Goal: Task Accomplishment & Management: Manage account settings

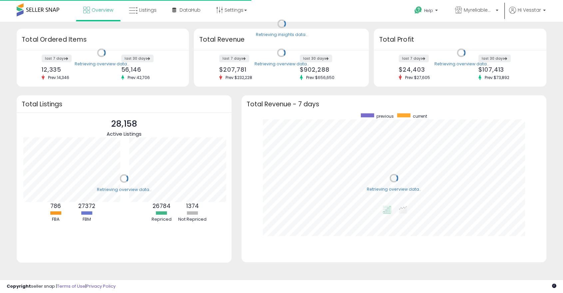
scroll to position [126, 291]
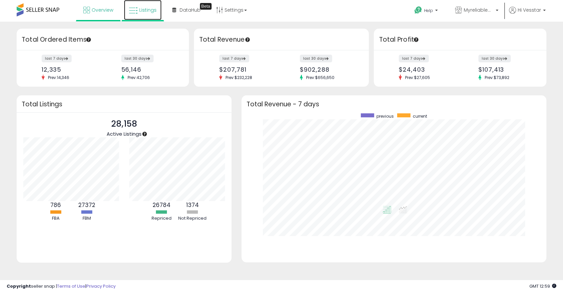
click at [143, 9] on span "Listings" at bounding box center [147, 10] width 17 height 7
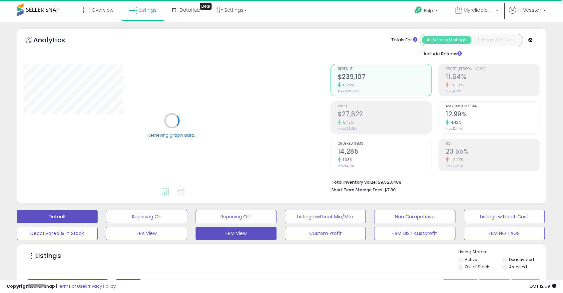
click at [252, 235] on button "FBM View" at bounding box center [235, 232] width 81 height 13
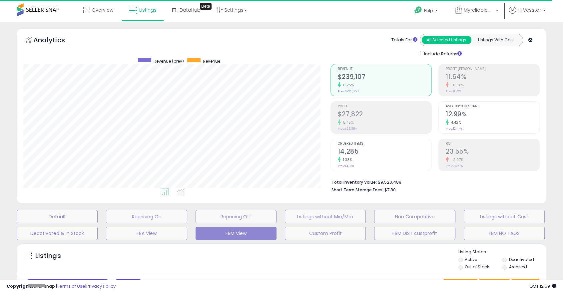
scroll to position [136, 306]
select select "**"
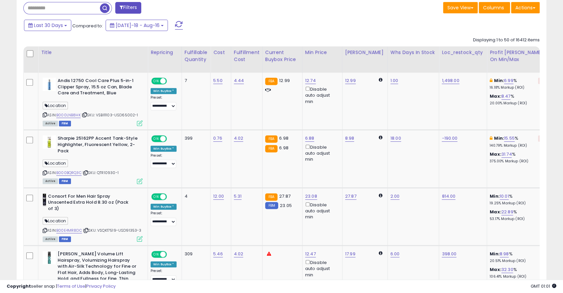
scroll to position [279, 0]
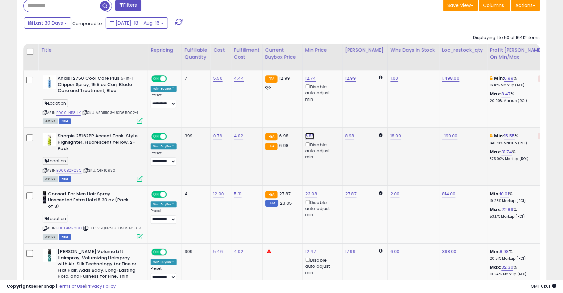
click at [307, 136] on link "6.88" at bounding box center [309, 135] width 9 height 7
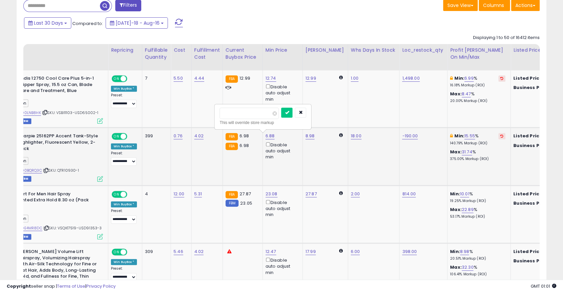
scroll to position [0, 40]
type input "***"
click at [292, 114] on button "submit" at bounding box center [286, 113] width 11 height 10
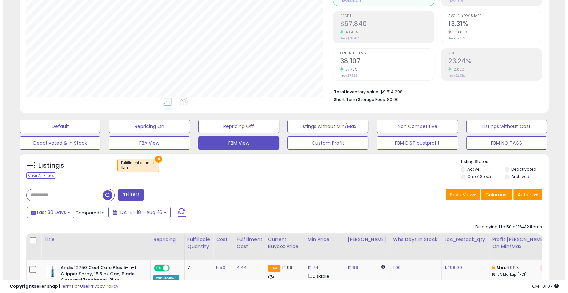
scroll to position [69, 0]
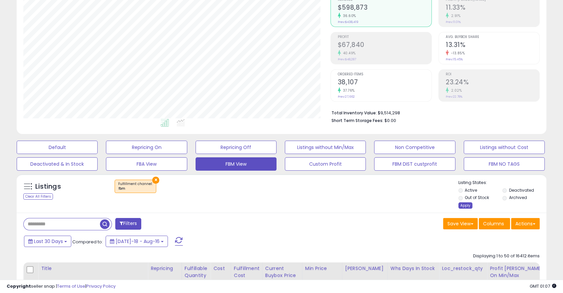
click at [466, 204] on div "Apply" at bounding box center [465, 205] width 14 height 6
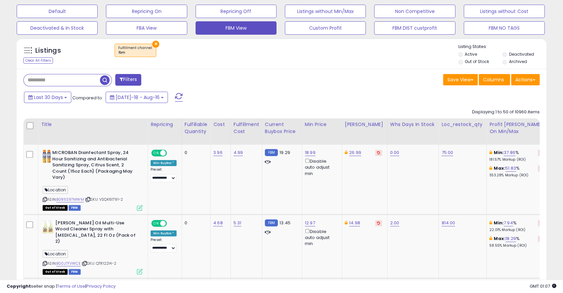
scroll to position [206, 0]
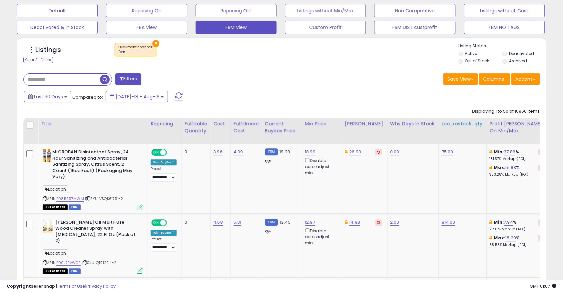
click at [444, 126] on div "Loc_restock_qty" at bounding box center [462, 123] width 42 height 7
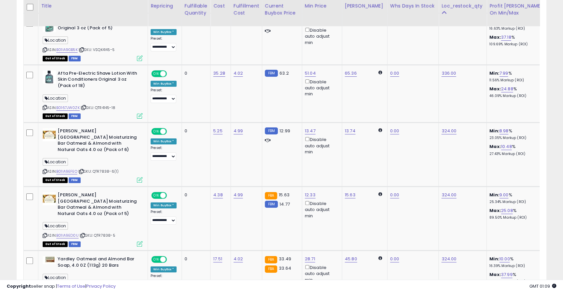
scroll to position [2954, 0]
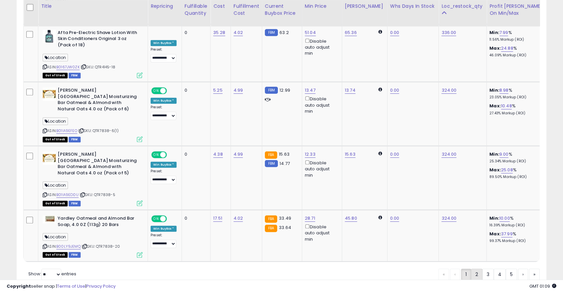
click at [478, 268] on link "2" at bounding box center [476, 273] width 11 height 11
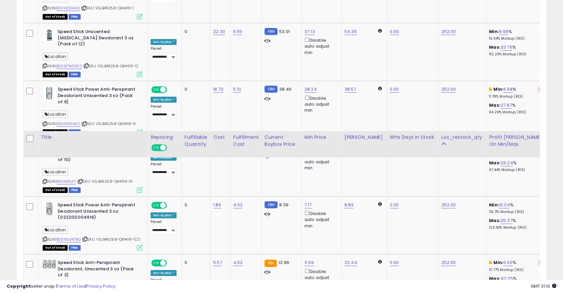
scroll to position [3062, 0]
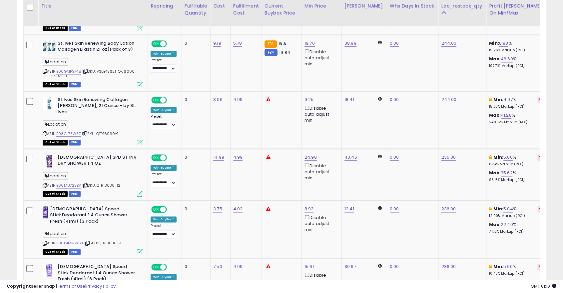
scroll to position [818, 0]
